Goal: Navigation & Orientation: Find specific page/section

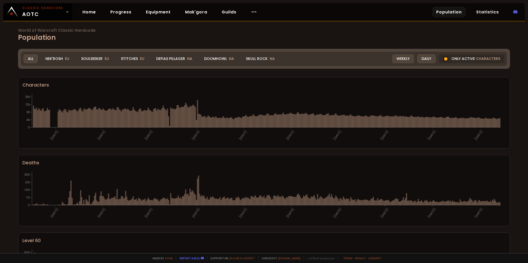
click at [402, 58] on div "Weekly" at bounding box center [403, 58] width 22 height 9
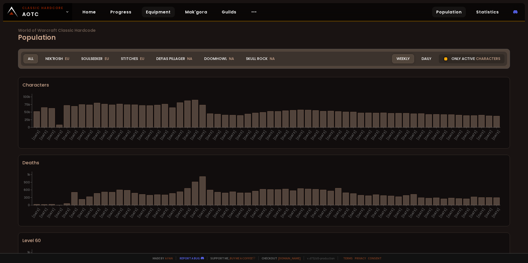
drag, startPoint x: 158, startPoint y: 10, endPoint x: 163, endPoint y: 15, distance: 6.4
click at [158, 10] on link "Equipment" at bounding box center [158, 12] width 33 height 11
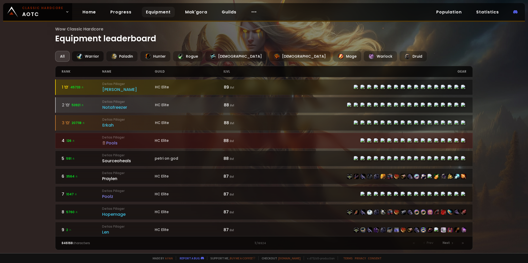
click at [78, 51] on div "Warrior" at bounding box center [88, 56] width 32 height 11
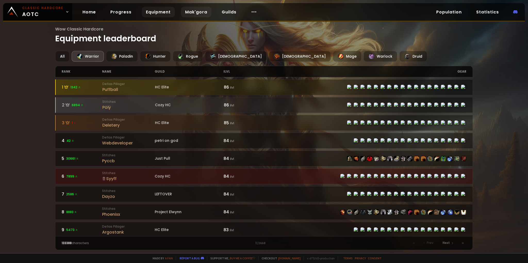
click at [190, 11] on link "Mak'gora" at bounding box center [196, 12] width 30 height 11
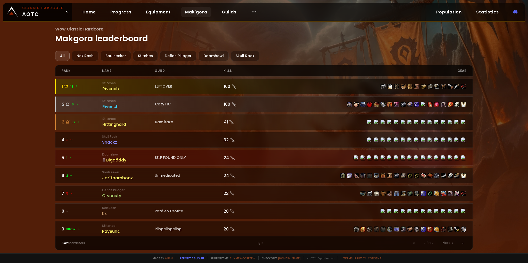
click at [122, 87] on div "Rîvench" at bounding box center [128, 88] width 53 height 6
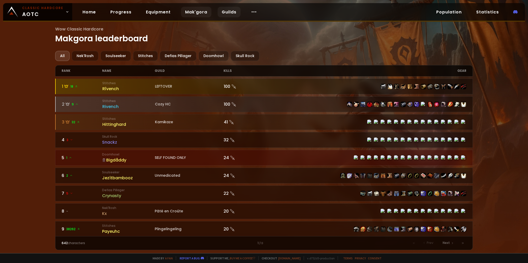
click at [228, 11] on link "Guilds" at bounding box center [229, 12] width 23 height 11
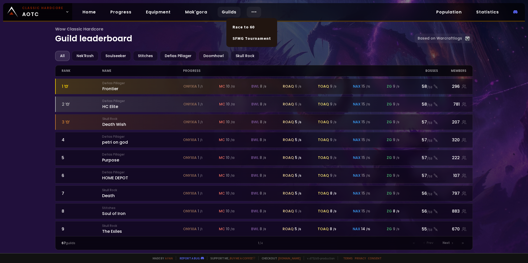
click at [248, 14] on body "Classic Hardcore AOTC Home Progress Equipment Mak'gora Guilds Population Statis…" at bounding box center [264, 131] width 528 height 263
click at [250, 27] on link "Race to 60" at bounding box center [252, 26] width 45 height 11
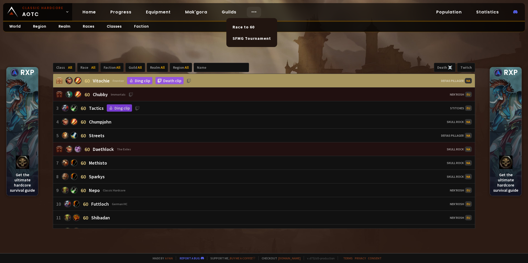
click at [252, 13] on icon at bounding box center [254, 12] width 6 height 6
